Goal: Task Accomplishment & Management: Use online tool/utility

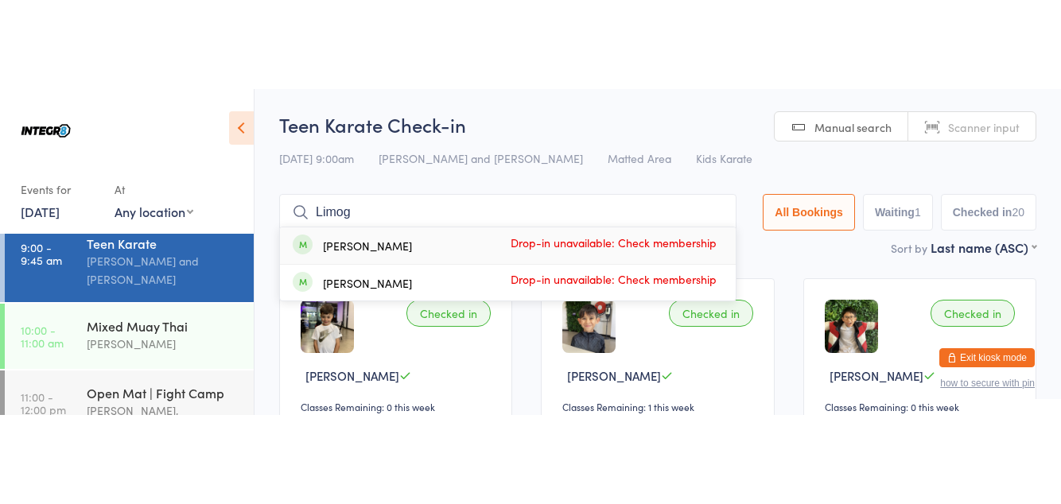
scroll to position [80, 0]
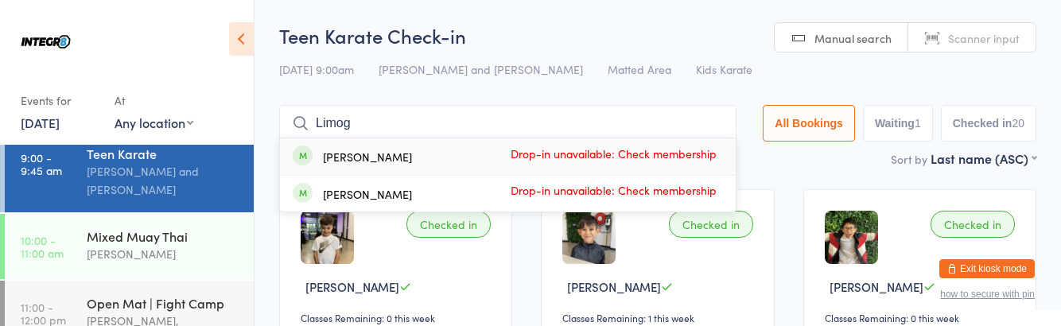
click at [150, 246] on div "[PERSON_NAME]" at bounding box center [163, 254] width 153 height 18
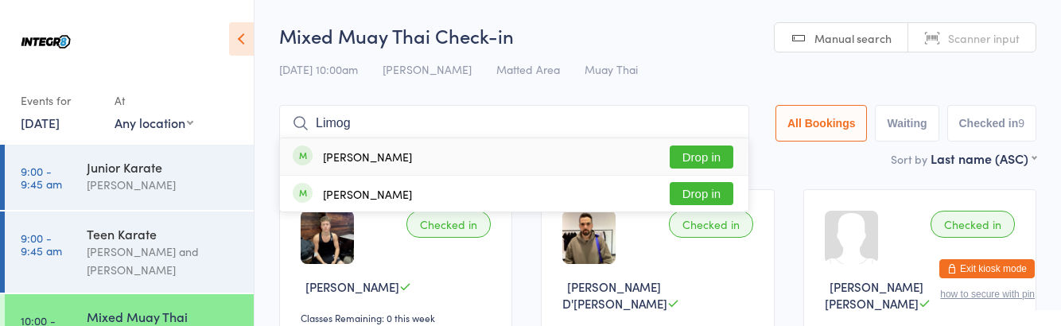
type input "Limog"
click at [724, 153] on button "Drop in" at bounding box center [701, 157] width 64 height 23
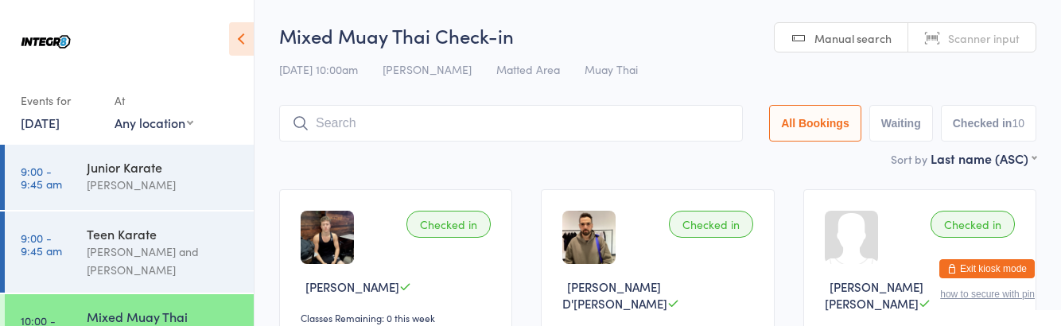
type input "D"
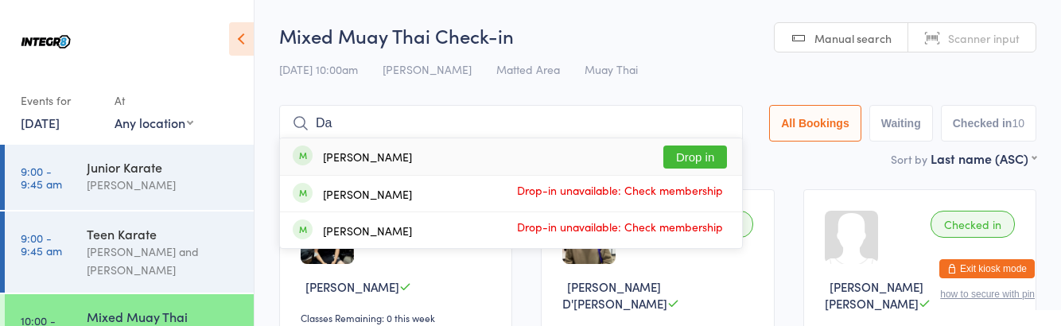
type input "D"
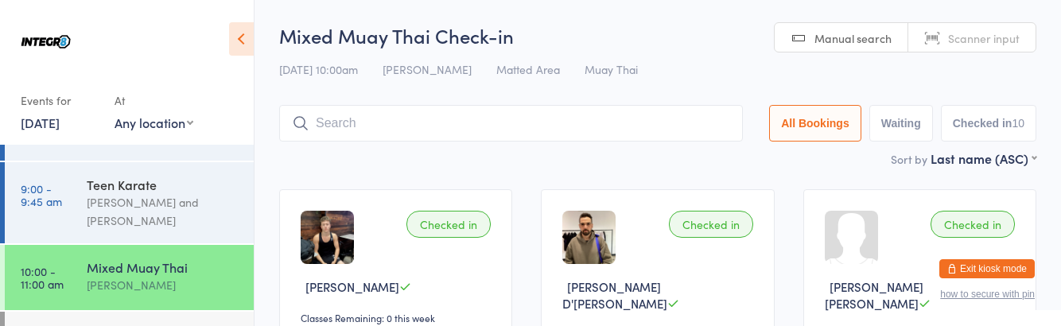
scroll to position [118, 0]
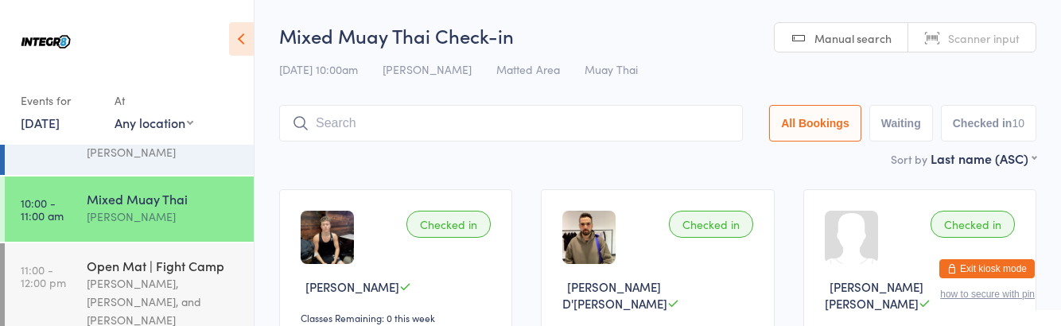
click at [204, 285] on div "[PERSON_NAME], [PERSON_NAME], and [PERSON_NAME]" at bounding box center [163, 301] width 153 height 55
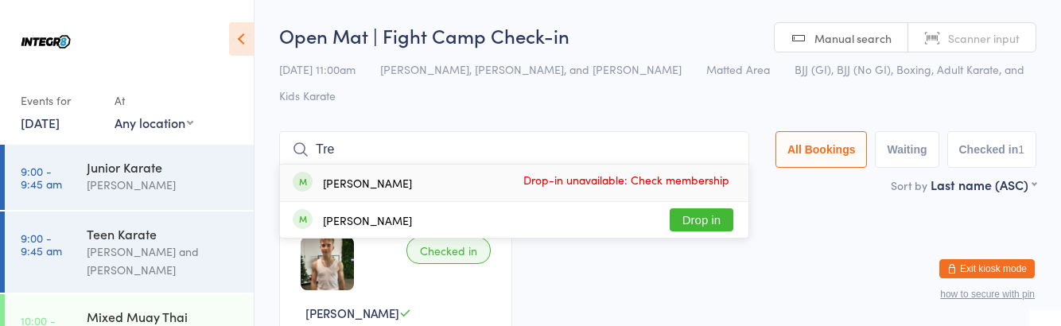
type input "Tred"
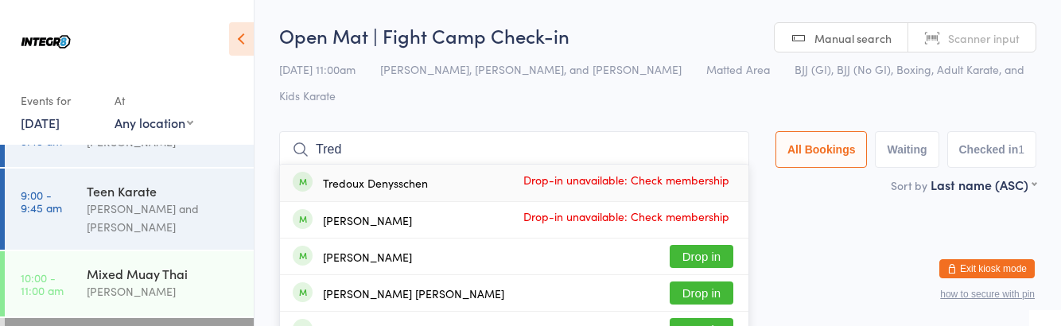
scroll to position [118, 0]
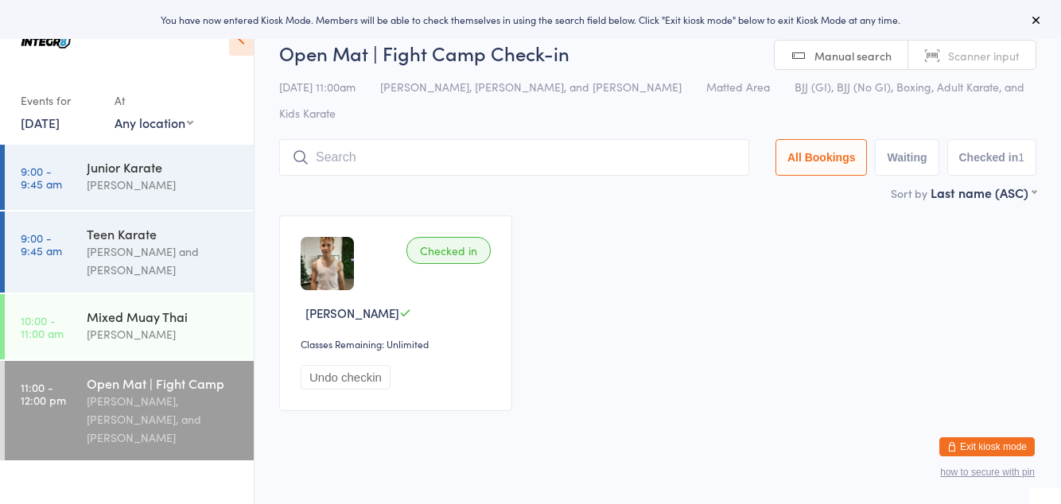
click at [350, 378] on button "Undo checkin" at bounding box center [346, 377] width 90 height 25
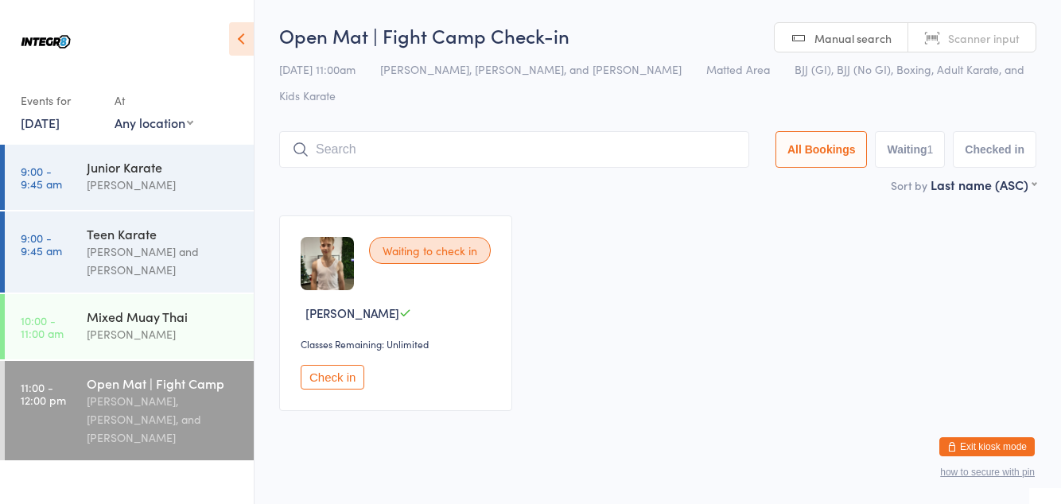
click at [167, 323] on div "Mixed Muay Thai" at bounding box center [163, 316] width 153 height 17
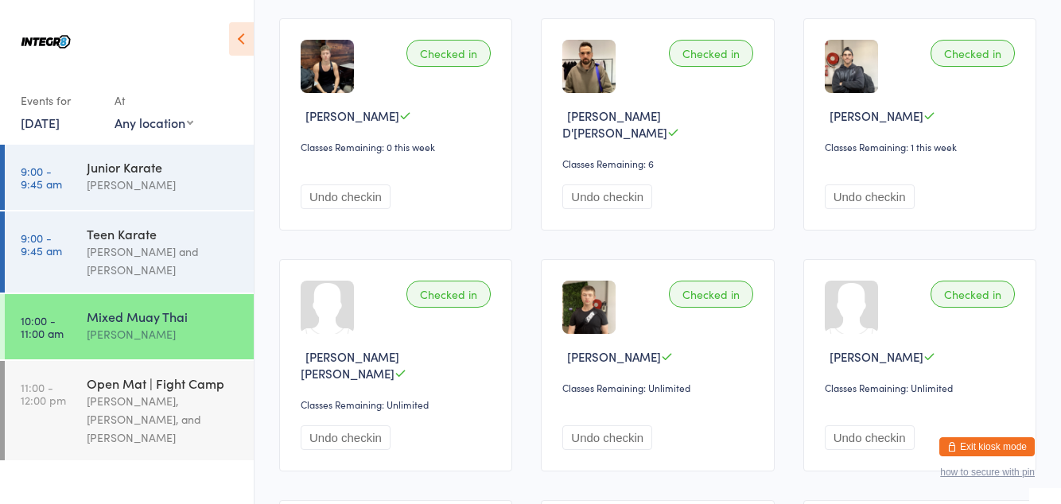
scroll to position [170, 0]
click at [151, 375] on div "Open Mat | Fight Camp" at bounding box center [163, 382] width 153 height 17
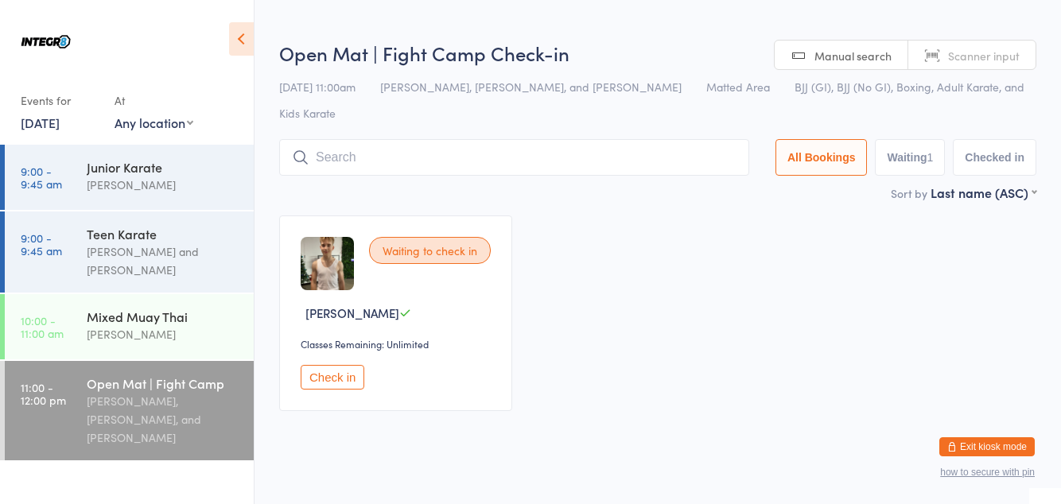
click at [114, 343] on div "[PERSON_NAME]" at bounding box center [163, 334] width 153 height 18
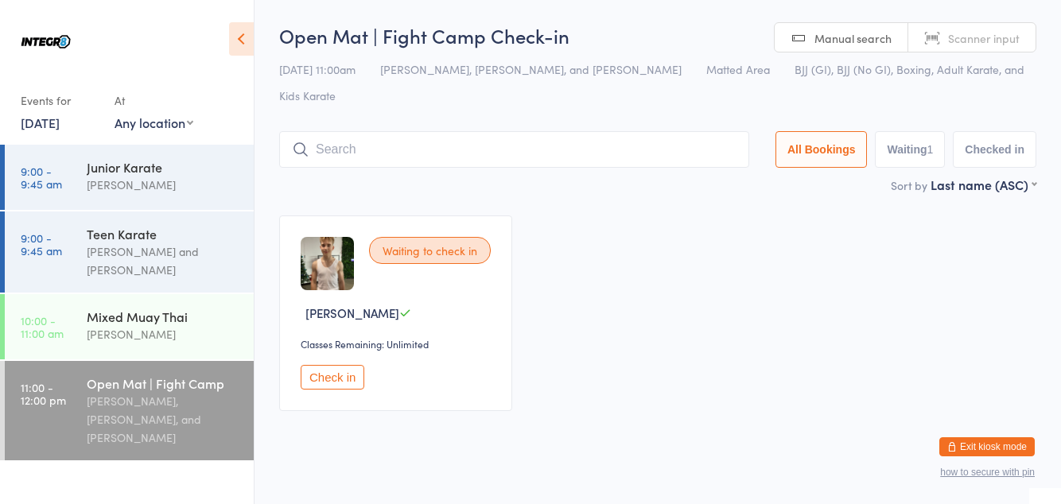
click at [525, 143] on input "search" at bounding box center [514, 149] width 470 height 37
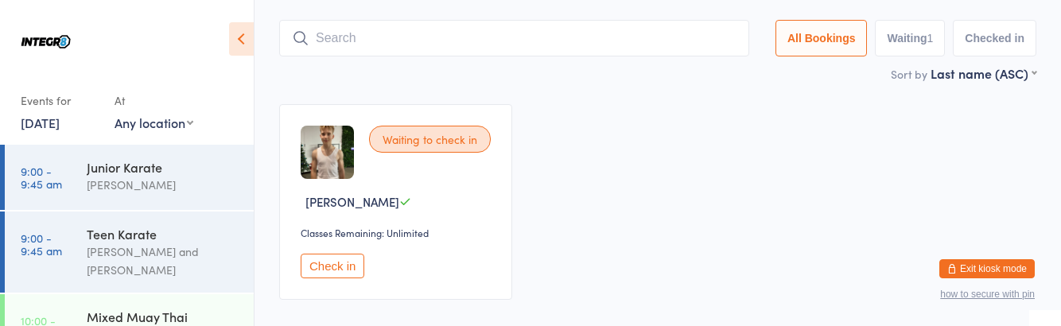
scroll to position [121, 0]
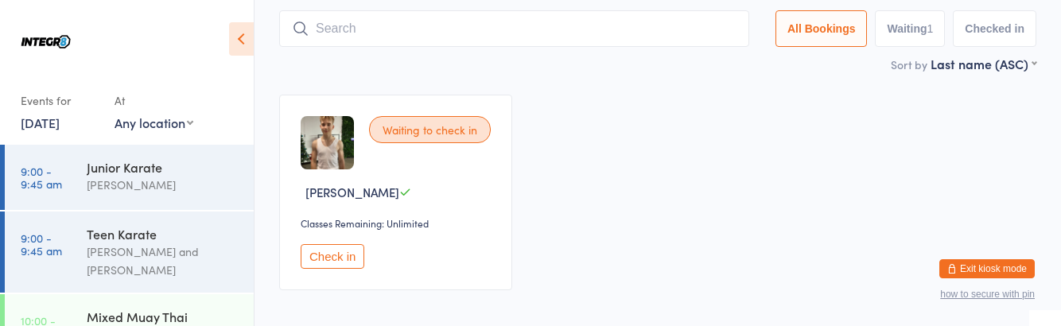
type input "Ď"
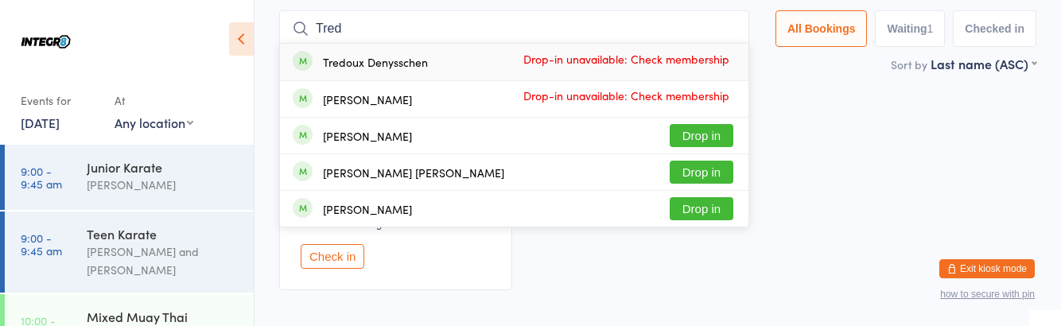
type input "Tred"
click at [671, 71] on span "Drop-in unavailable: Check membership" at bounding box center [625, 59] width 215 height 24
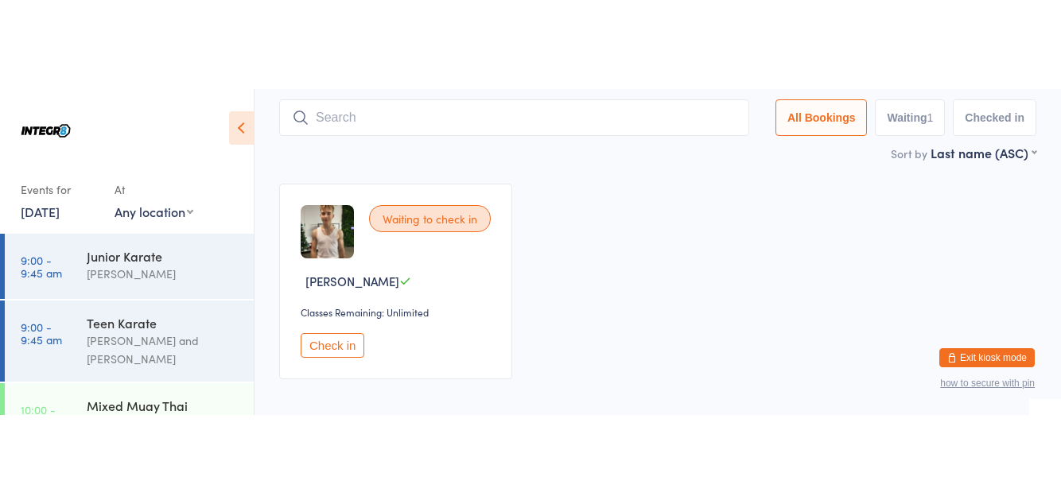
scroll to position [0, 0]
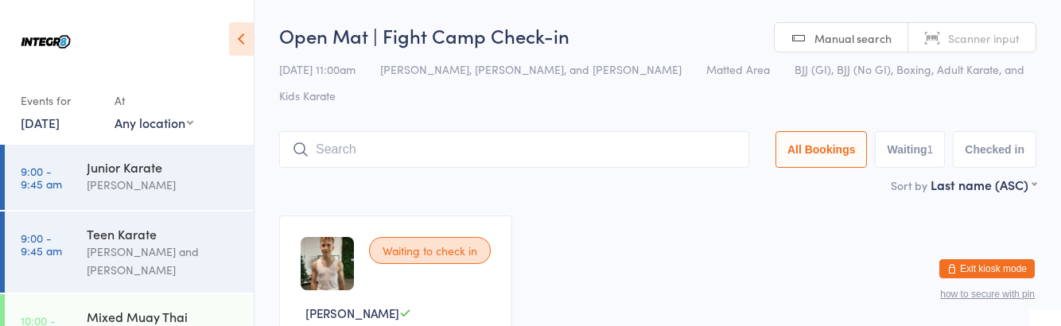
click at [681, 321] on div "Waiting to check in William Johnson Classes Remaining: Unlimited Check in" at bounding box center [658, 313] width 786 height 224
